Goal: Information Seeking & Learning: Learn about a topic

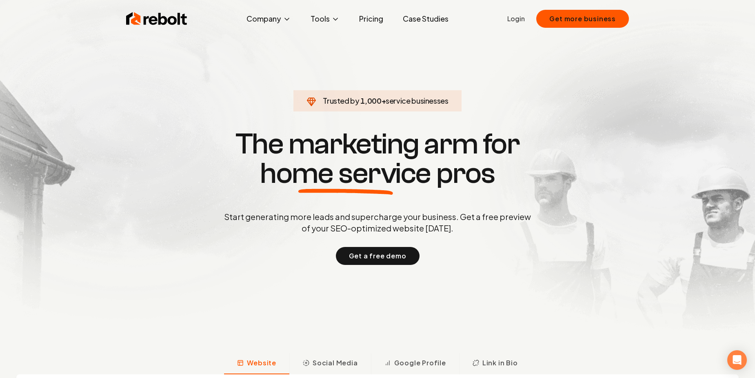
click at [436, 18] on link "Case Studies" at bounding box center [425, 19] width 59 height 16
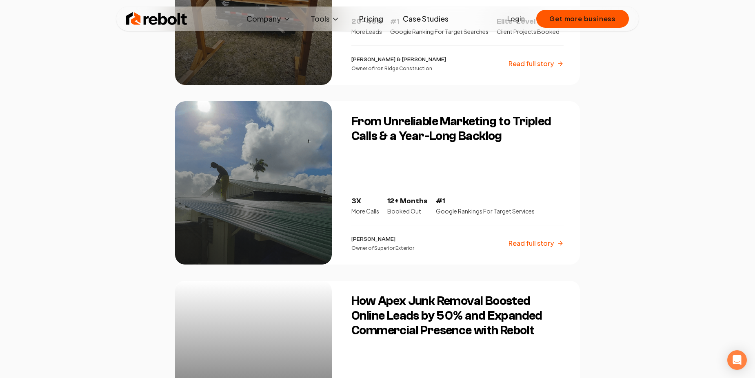
scroll to position [308, 0]
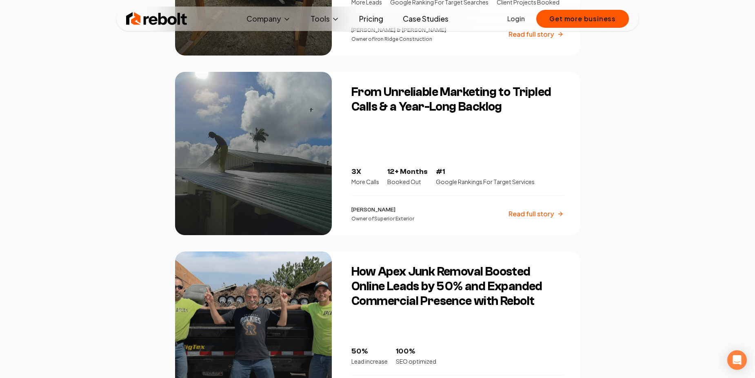
click at [408, 103] on h3 "From Unreliable Marketing to Tripled Calls & a Year-Long Backlog" at bounding box center [457, 99] width 212 height 29
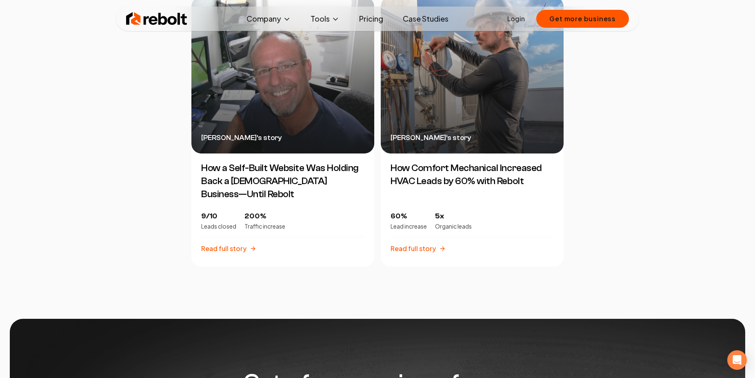
scroll to position [1777, 0]
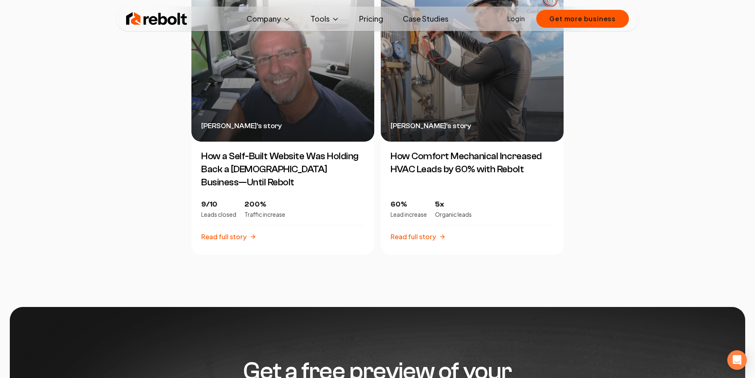
click at [421, 239] on p "Read full story" at bounding box center [412, 237] width 45 height 10
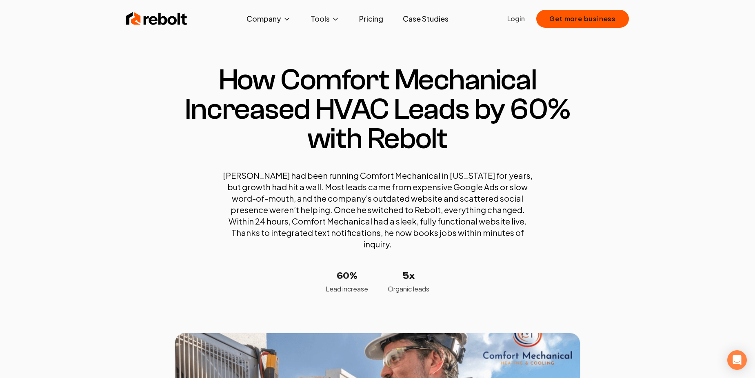
click at [418, 13] on link "Case Studies" at bounding box center [425, 19] width 59 height 16
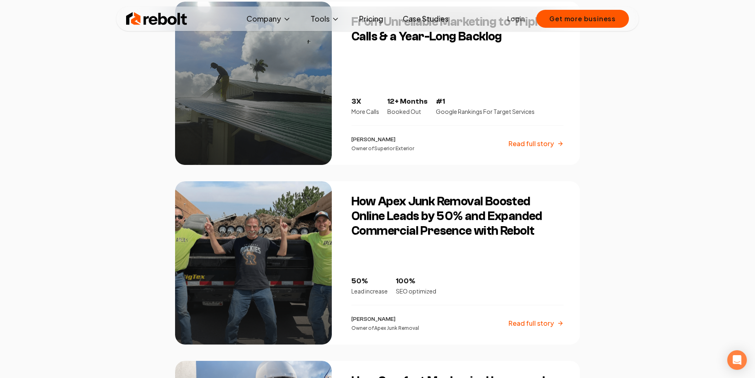
scroll to position [464, 0]
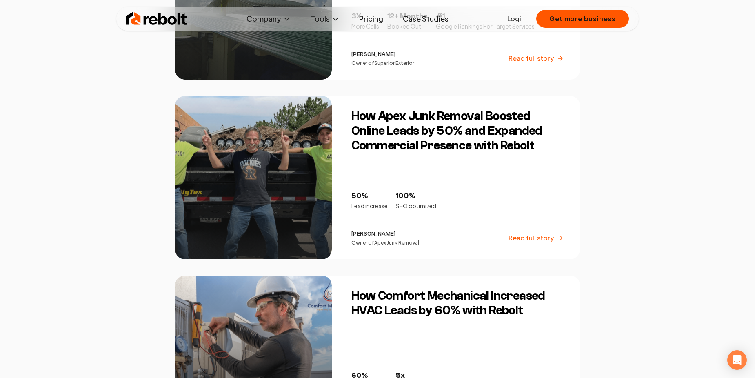
click at [441, 113] on h3 "How Apex Junk Removal Boosted Online Leads by 50% and Expanded Commercial Prese…" at bounding box center [457, 131] width 212 height 44
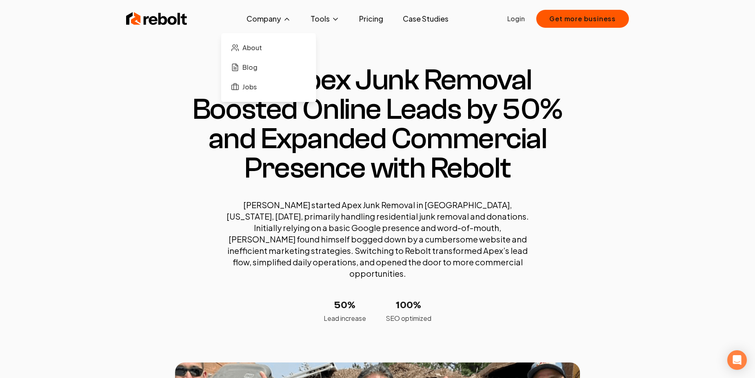
click at [258, 22] on button "Company" at bounding box center [269, 19] width 58 height 16
click at [251, 47] on span "About" at bounding box center [252, 48] width 20 height 10
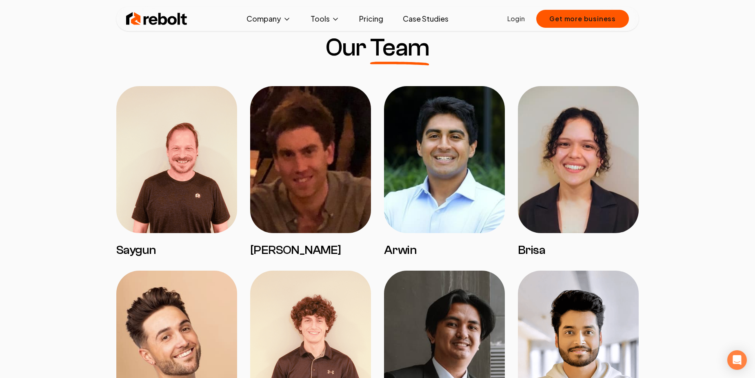
scroll to position [641, 0]
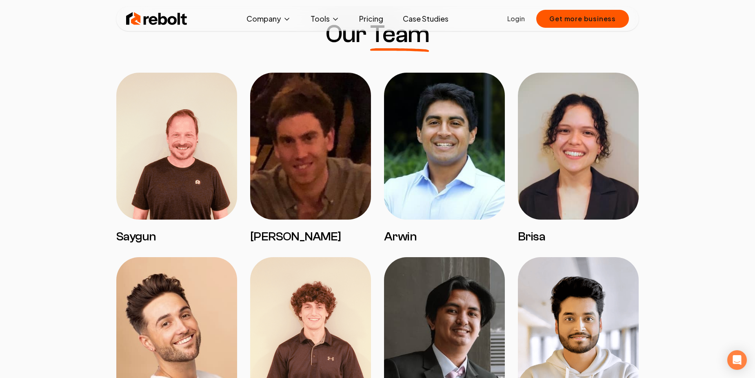
click at [211, 162] on img at bounding box center [176, 146] width 121 height 147
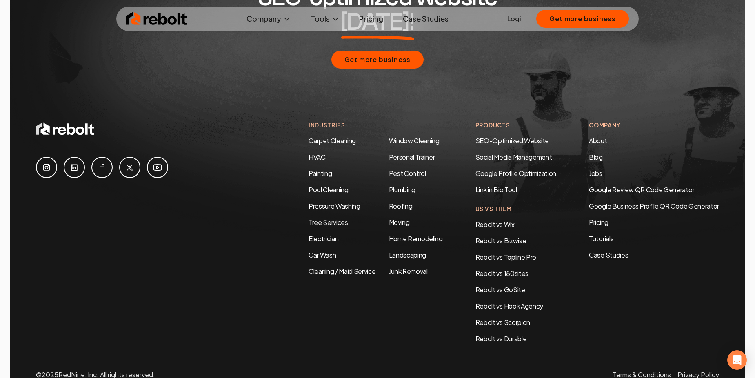
scroll to position [2516, 0]
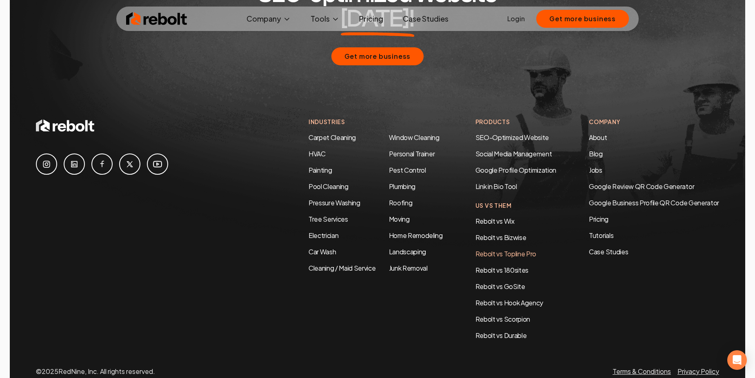
click at [511, 249] on link "Rebolt vs Topline Pro" at bounding box center [505, 253] width 61 height 9
click at [341, 198] on link "Pressure Washing" at bounding box center [334, 202] width 52 height 9
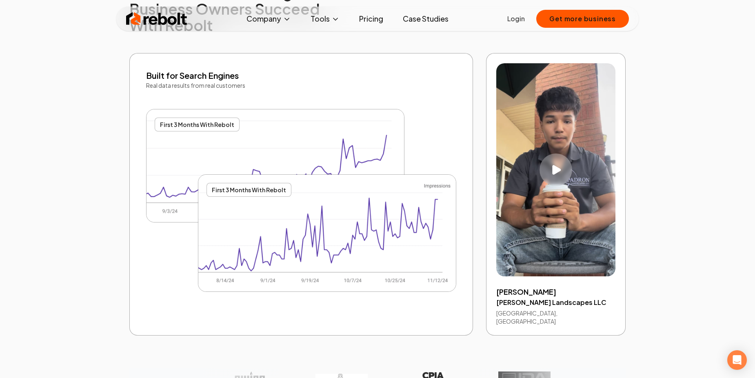
scroll to position [1624, 0]
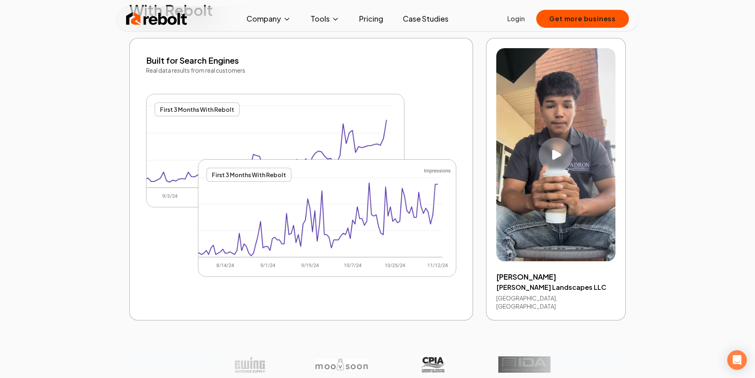
click at [555, 156] on icon "Play video" at bounding box center [556, 155] width 9 height 10
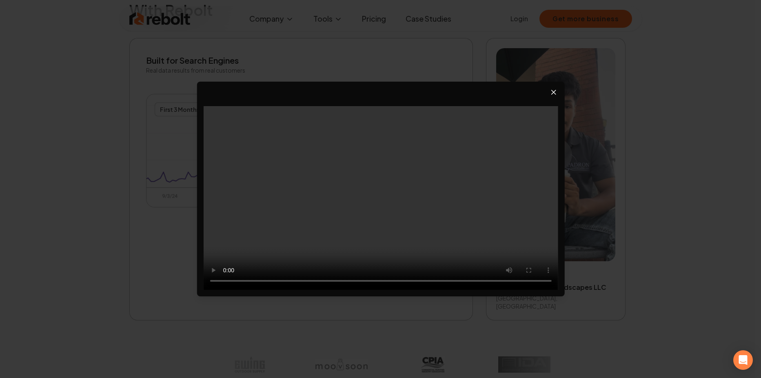
click at [555, 94] on icon "Close video player" at bounding box center [554, 92] width 4 height 4
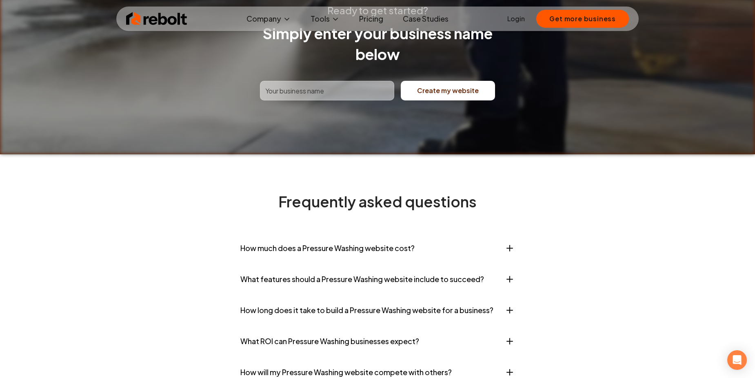
scroll to position [3266, 0]
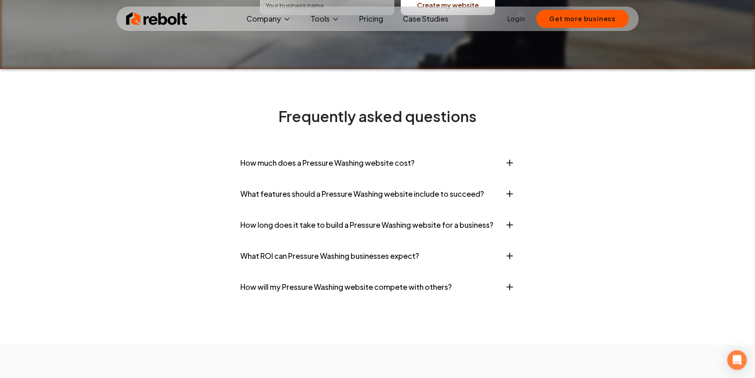
click at [443, 187] on button "What features should a Pressure Washing website include to succeed?" at bounding box center [377, 194] width 274 height 24
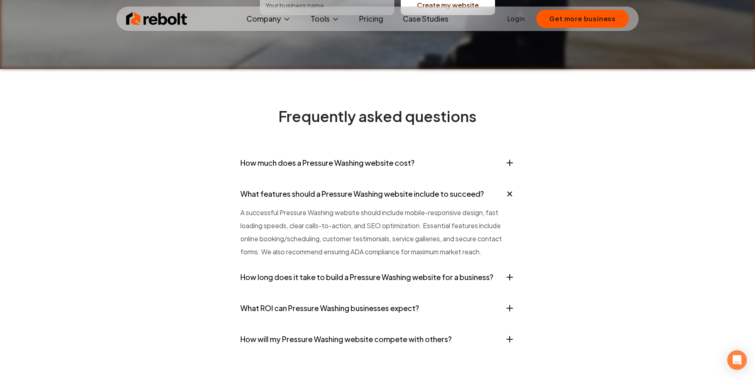
click at [443, 187] on button "What features should a Pressure Washing website include to succeed?" at bounding box center [377, 194] width 274 height 24
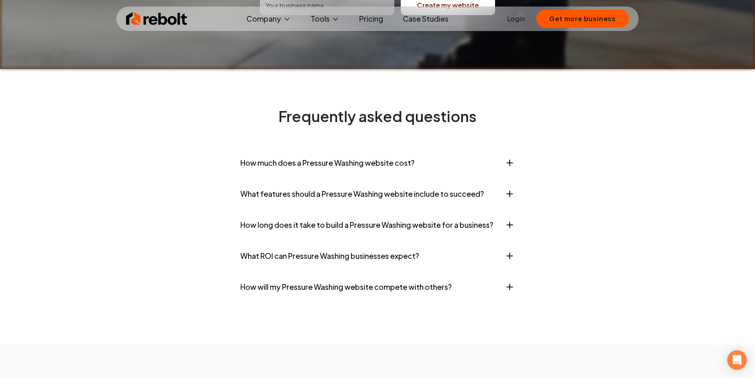
click at [344, 253] on button "What ROI can Pressure Washing businesses expect?" at bounding box center [377, 256] width 274 height 24
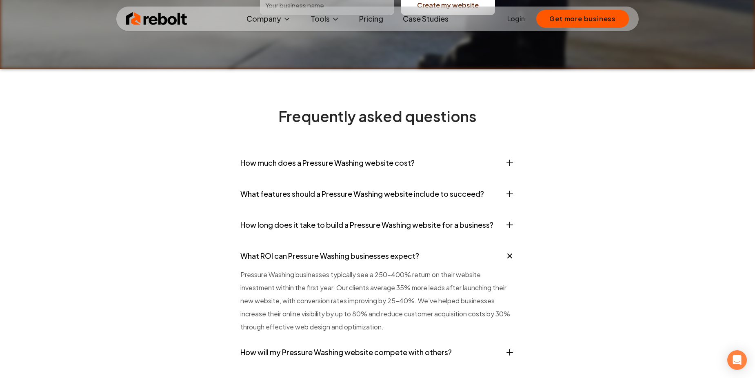
click at [344, 253] on button "What ROI can Pressure Washing businesses expect?" at bounding box center [377, 256] width 274 height 24
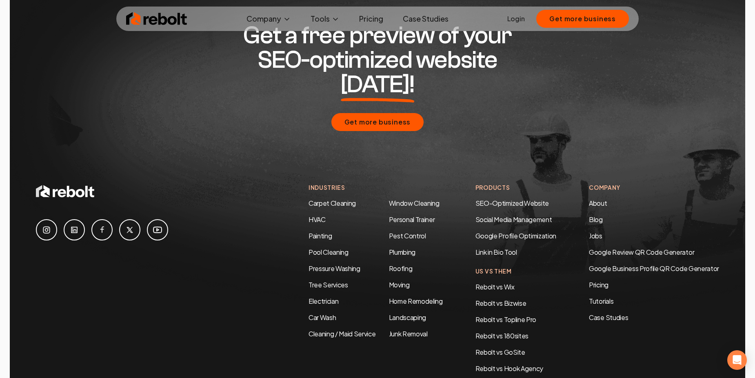
scroll to position [2516, 0]
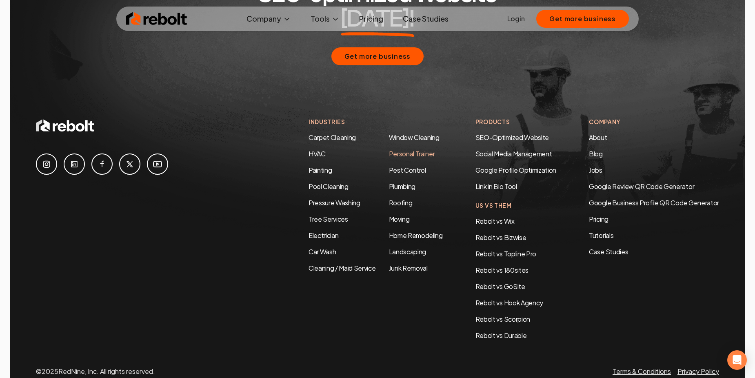
click at [389, 149] on link "Personal Trainer" at bounding box center [412, 153] width 46 height 9
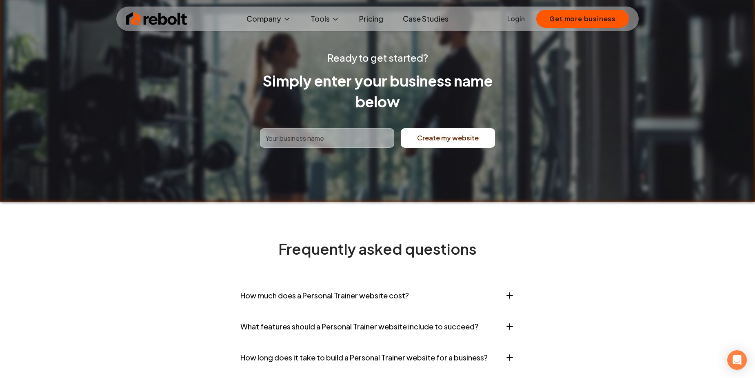
scroll to position [3164, 0]
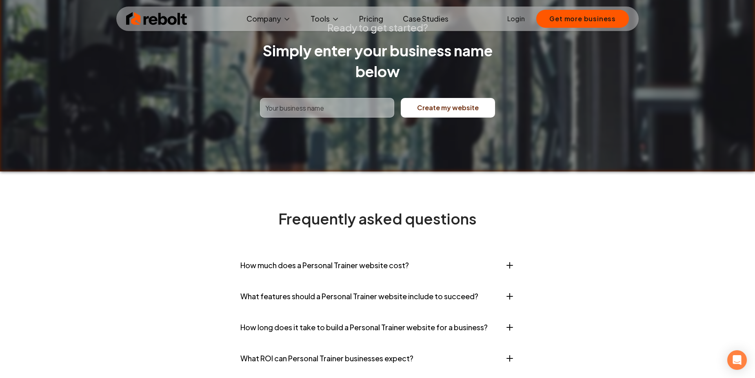
click at [337, 349] on button "What ROI can Personal Trainer businesses expect?" at bounding box center [377, 358] width 274 height 24
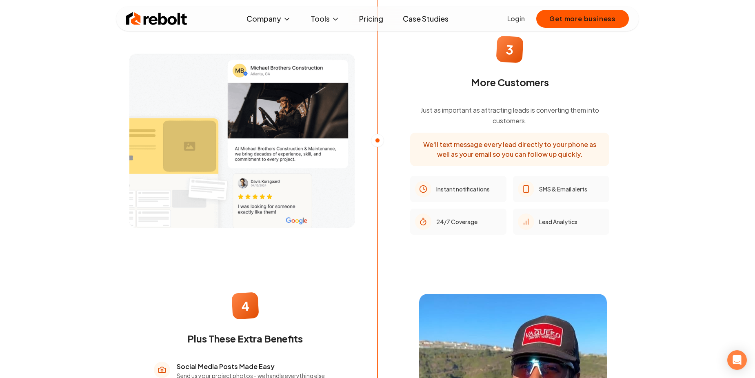
scroll to position [0, 0]
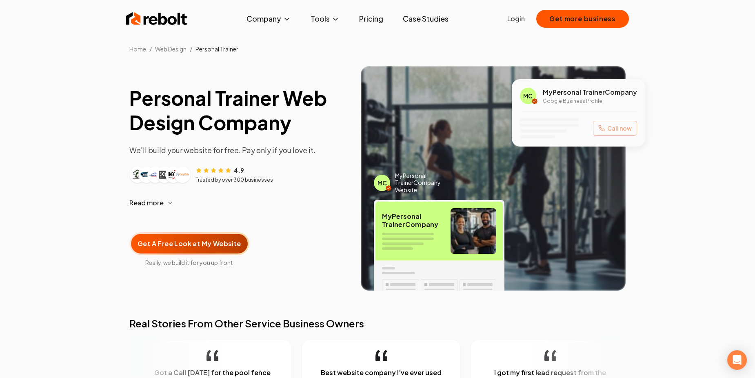
scroll to position [8, 0]
